Goal: Entertainment & Leisure: Browse casually

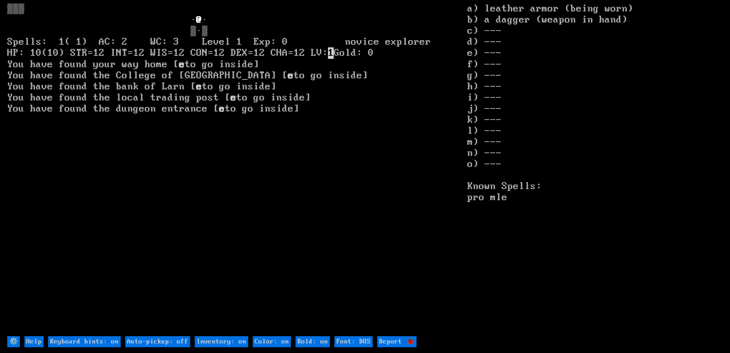
click at [30, 339] on input "Help" at bounding box center [33, 341] width 19 height 11
click at [100, 338] on on "Keyboard hints: on" at bounding box center [84, 341] width 73 height 11
type on "Keyboard hints: off"
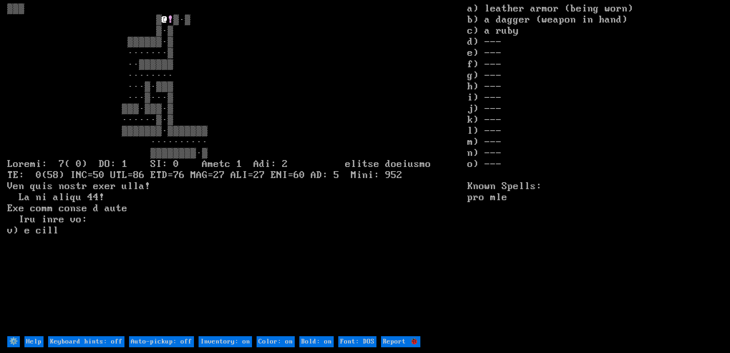
click at [78, 337] on on "Keyboard hints: off" at bounding box center [86, 341] width 76 height 11
type on "Keyboard hints: on"
